Goal: Browse casually

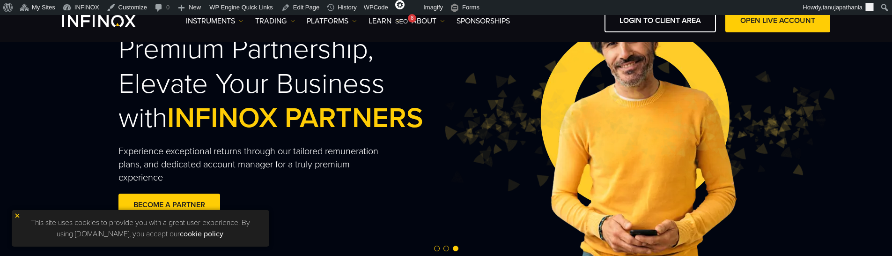
scroll to position [141, 0]
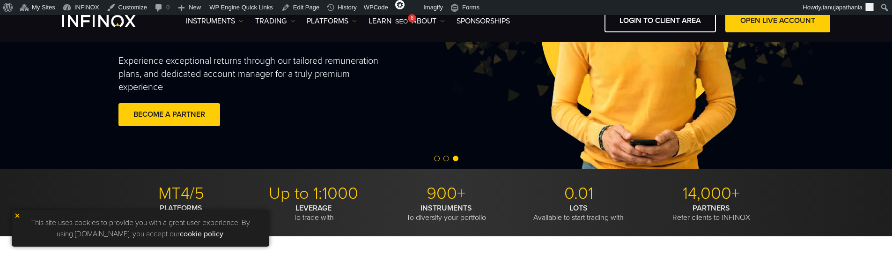
click at [435, 158] on span "Go to slide 1" at bounding box center [437, 159] width 6 height 6
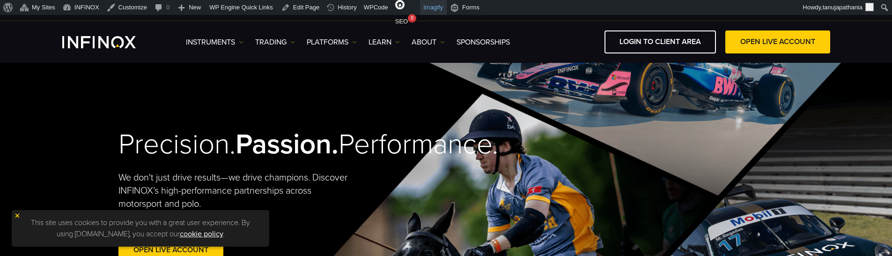
scroll to position [0, 0]
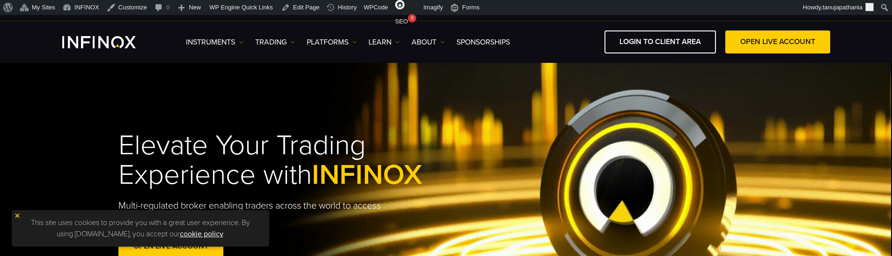
click at [298, 15] on div "IX PARTNERS IXO PRIME IX SOCIAL JOIN OUR MAILING LIST Never Miss a Trading Oppo…" at bounding box center [446, 10] width 768 height 21
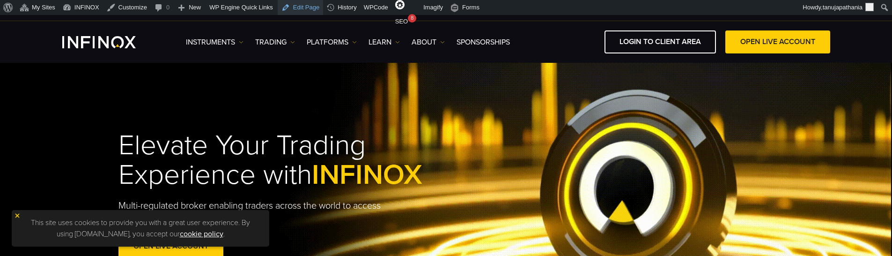
click at [296, 9] on link "Edit Page" at bounding box center [300, 7] width 45 height 15
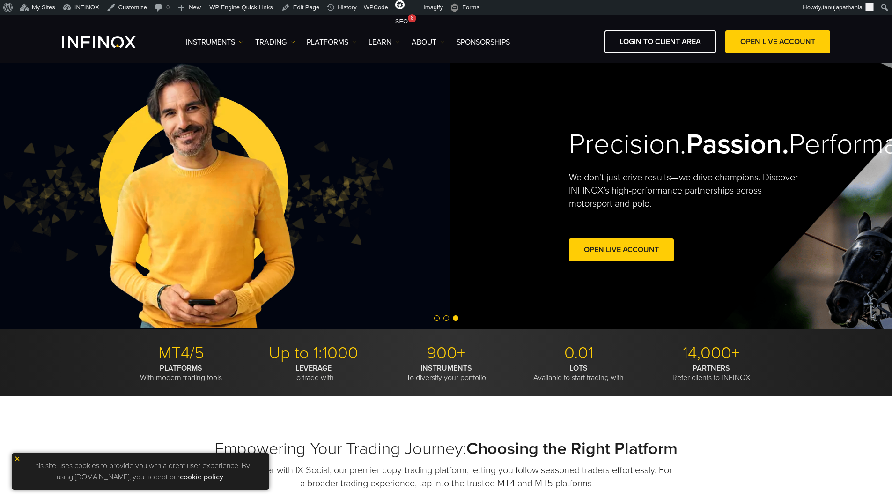
click at [137, 178] on img at bounding box center [196, 195] width 394 height 131
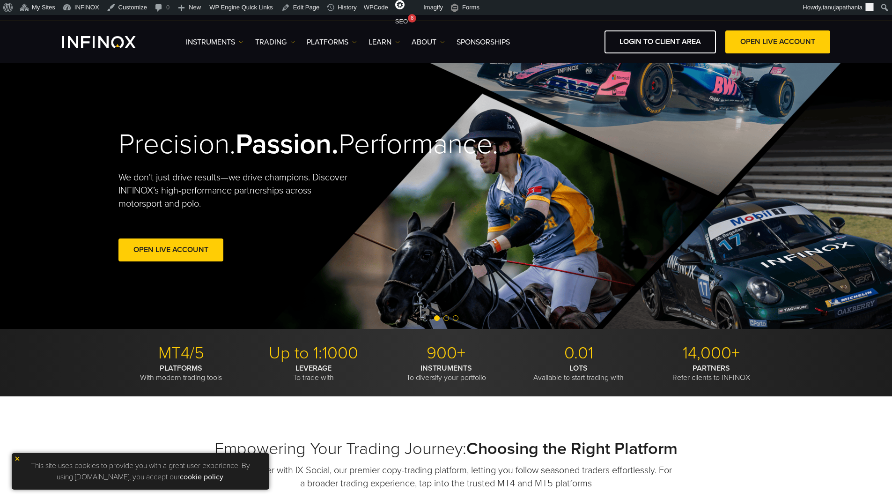
click at [316, 135] on strong "Passion." at bounding box center [287, 144] width 103 height 34
click at [309, 162] on h2 "Precision. Passion. Performance." at bounding box center [266, 144] width 295 height 34
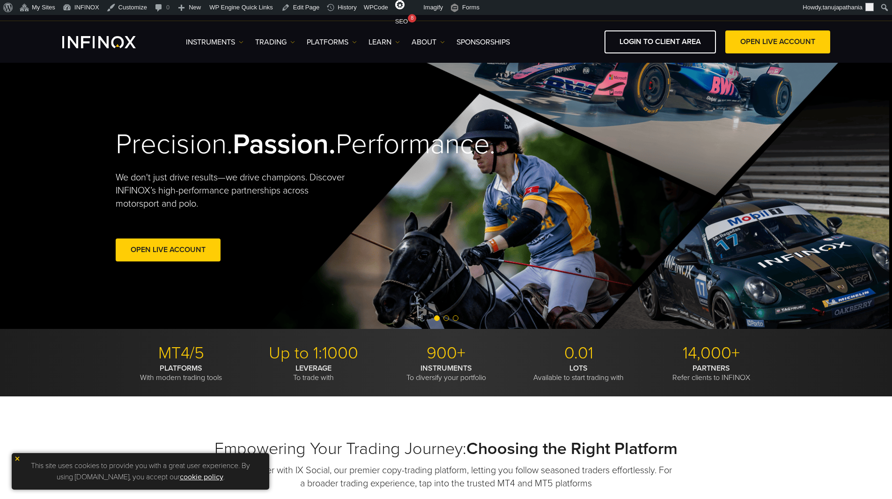
click at [106, 205] on div "Precision. Passion. Performance. We don't just drive results—we drive champions…" at bounding box center [443, 196] width 675 height 266
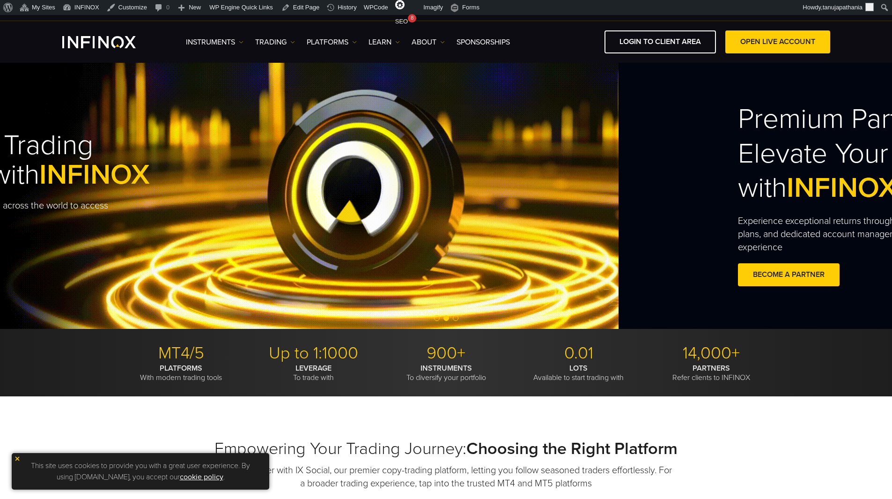
click at [0, 102] on div "Elevate Your Trading Experience with INFINOX Multi-regulated broker enabling tr…" at bounding box center [173, 196] width 892 height 266
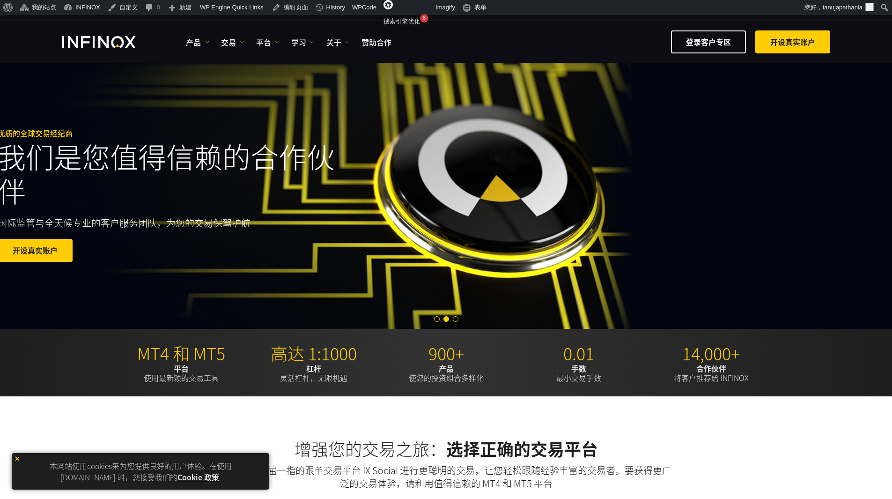
click at [0, 158] on div "优质的全球交易经纪商 我们是您值得信赖的合作伙伴 国际监管与全天候专业的客户服务团队，为您的交易保驾护航 开设真实账户 外汇天眼评分 7.45 分（满分10分）" at bounding box center [325, 195] width 675 height 165
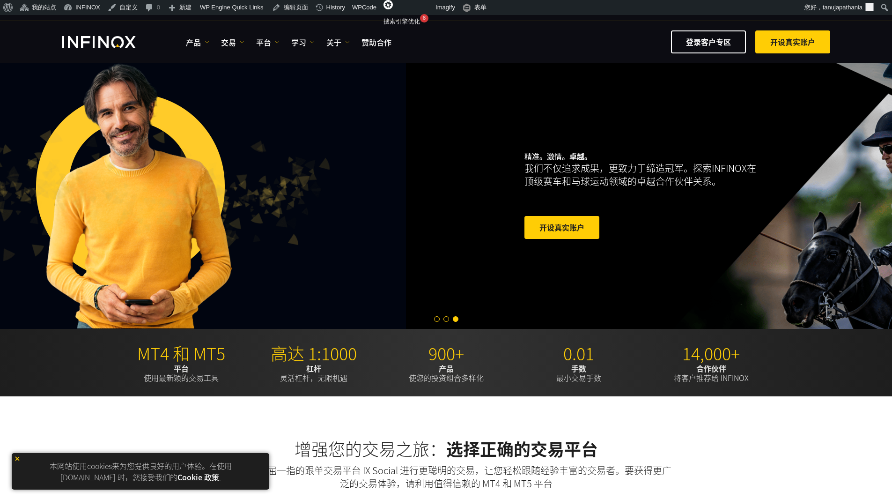
click at [0, 147] on img at bounding box center [133, 195] width 394 height 131
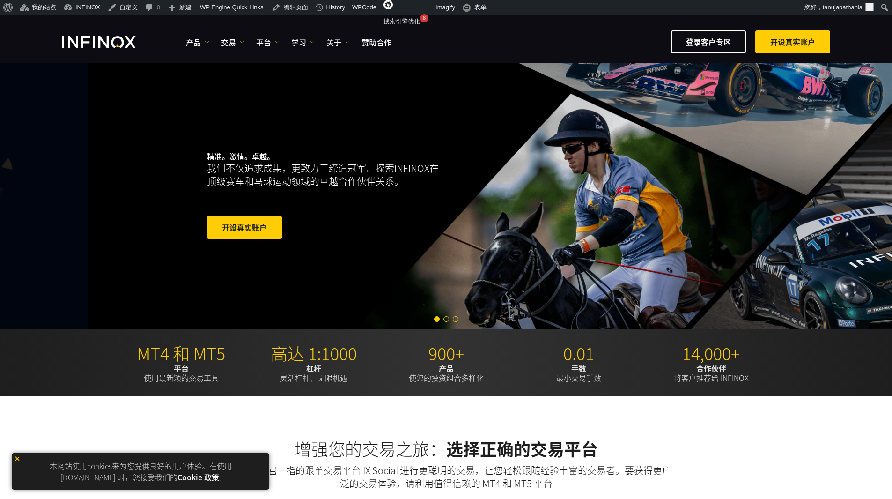
click at [318, 170] on div "精准。激情。 卓越。 我们不仅追求成果，更致力于缔造冠军。探索INFINOX在顶级赛车和马球运动领域的卓越合作伙伴关系。 开设真实账户" at bounding box center [354, 195] width 295 height 119
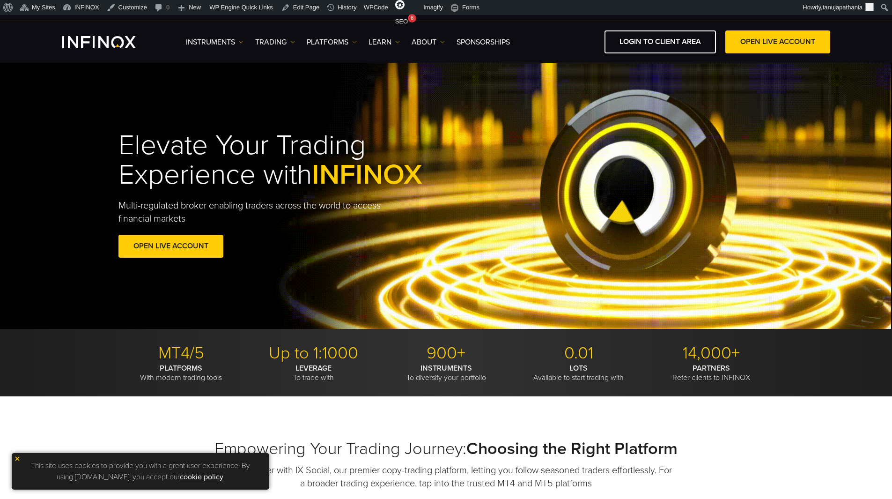
click at [398, 142] on h1 "Elevate Your Trading Experience with INFINOX" at bounding box center [293, 160] width 348 height 59
click at [296, 89] on div "Elevate Your Trading Experience with INFINOX Multi-regulated broker enabling tr…" at bounding box center [446, 196] width 892 height 266
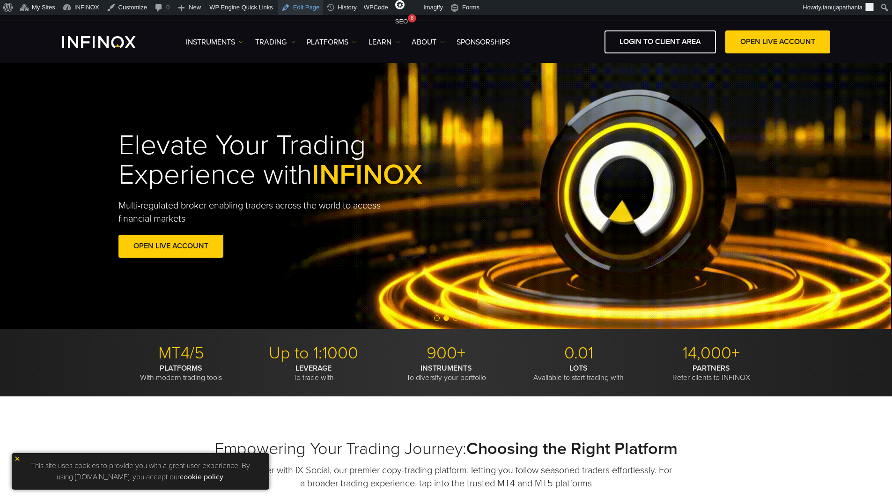
drag, startPoint x: 371, startPoint y: 115, endPoint x: 290, endPoint y: 7, distance: 134.2
